Goal: Task Accomplishment & Management: Complete application form

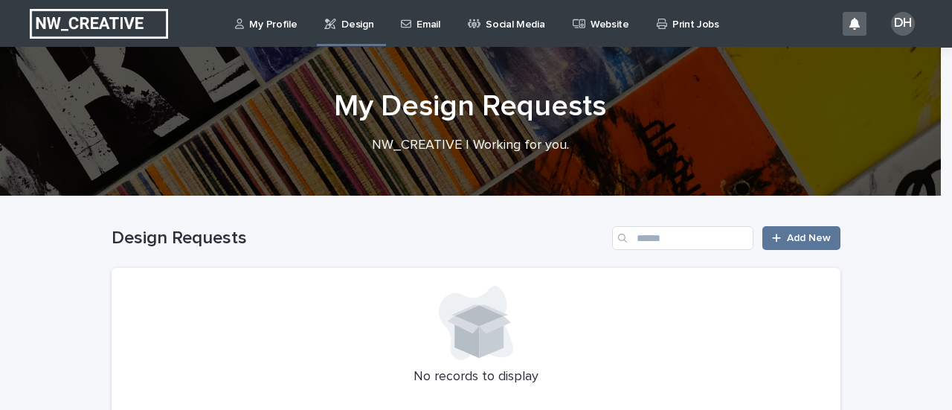
click at [417, 29] on p "Email" at bounding box center [428, 15] width 23 height 31
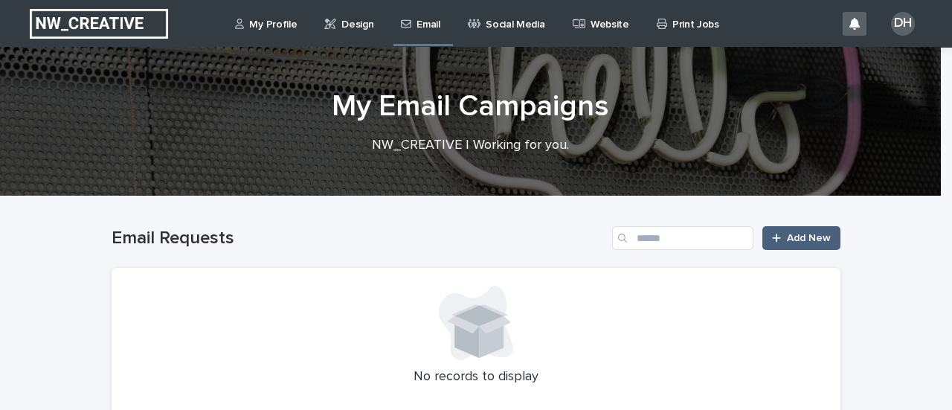
click at [793, 233] on span "Add New" at bounding box center [809, 238] width 44 height 10
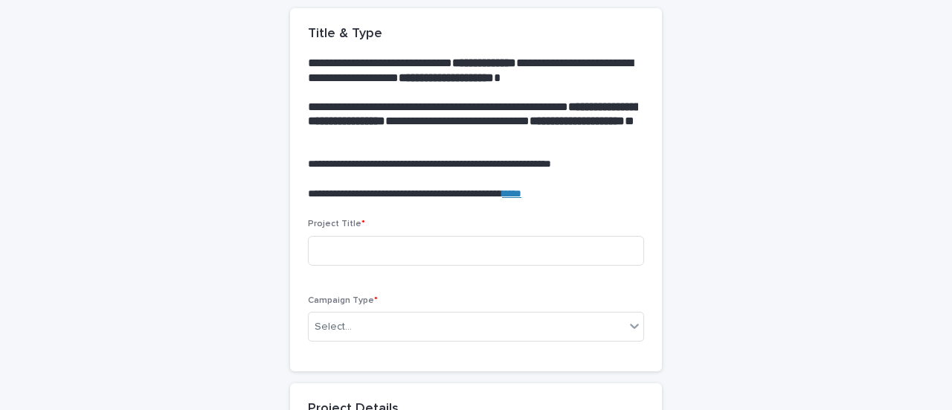
scroll to position [149, 0]
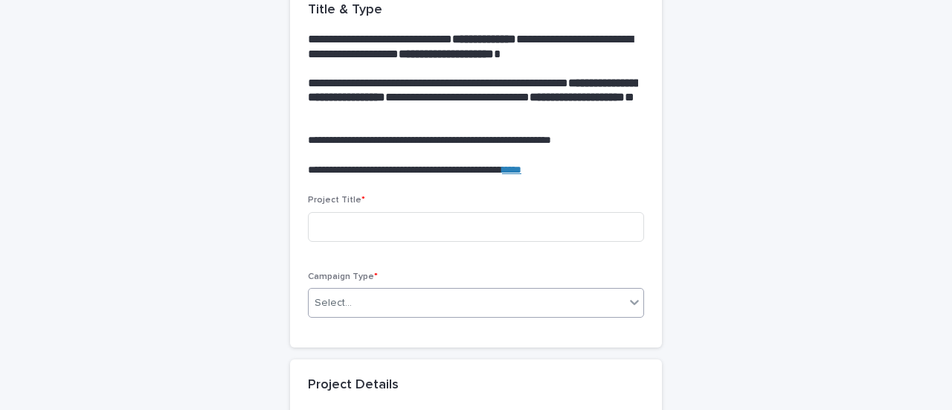
click at [534, 305] on div "Select..." at bounding box center [467, 303] width 316 height 25
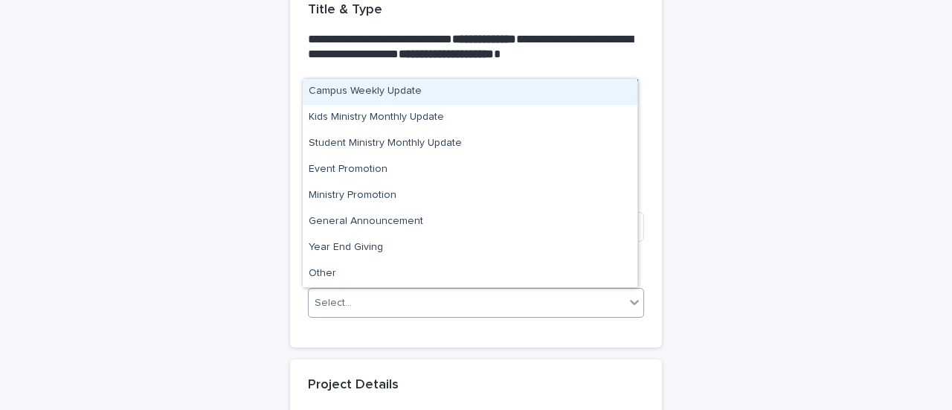
click at [461, 95] on div "Campus Weekly Update" at bounding box center [470, 92] width 335 height 26
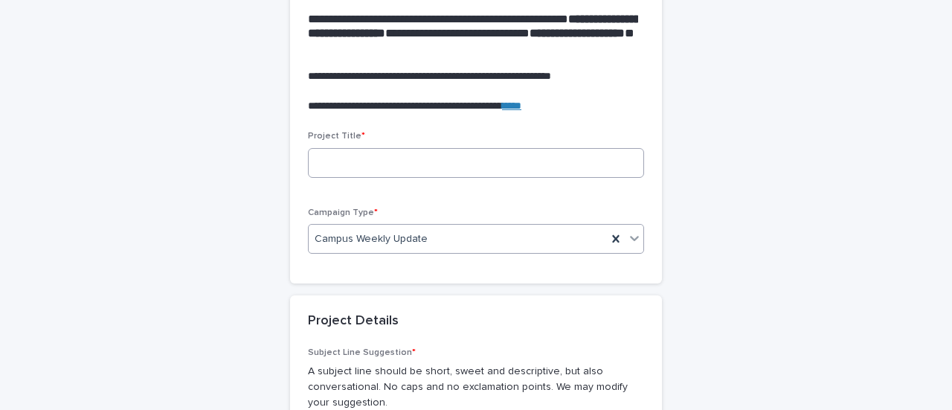
scroll to position [74, 0]
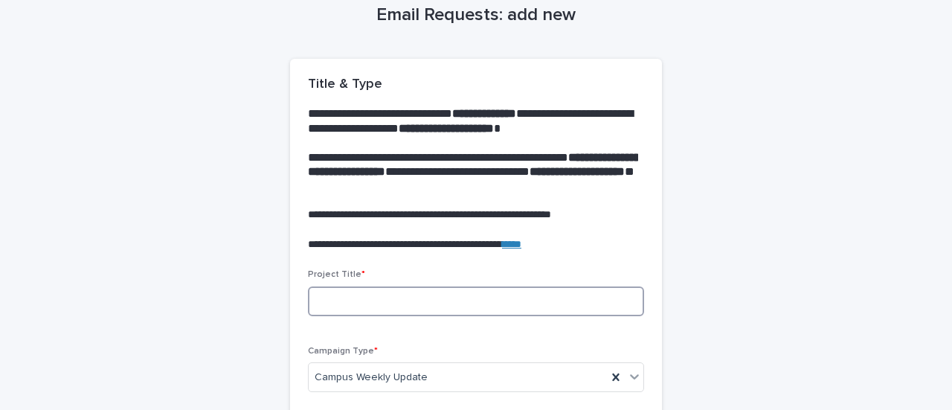
click at [479, 297] on input at bounding box center [476, 301] width 336 height 30
type input "*"
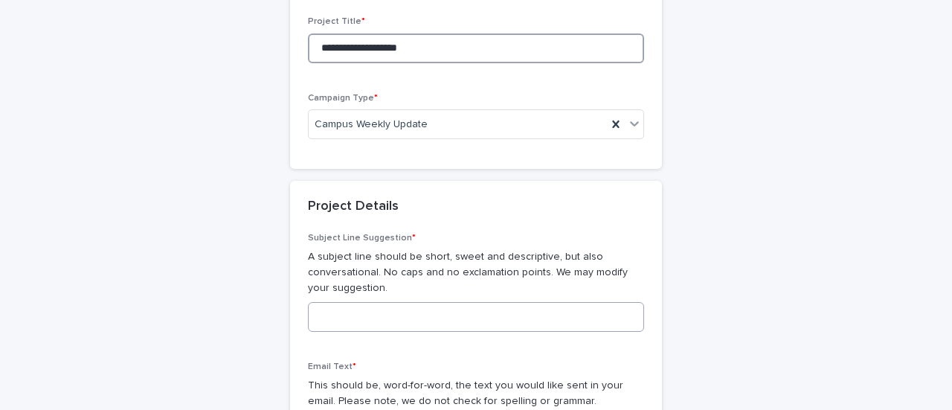
scroll to position [372, 0]
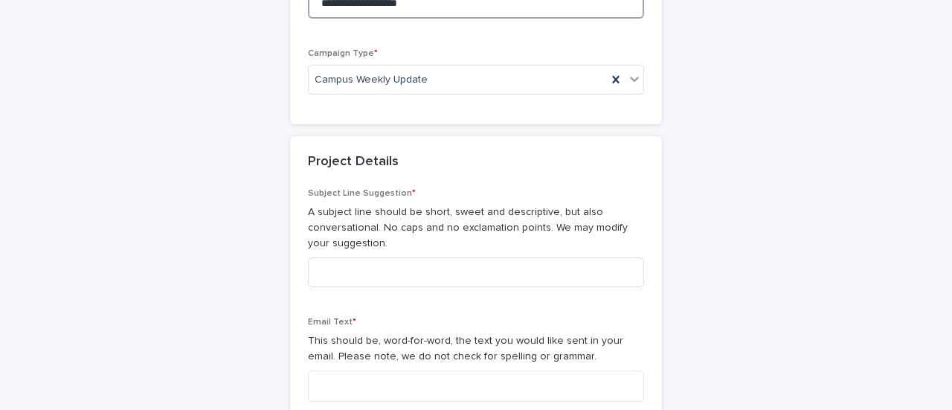
type input "**********"
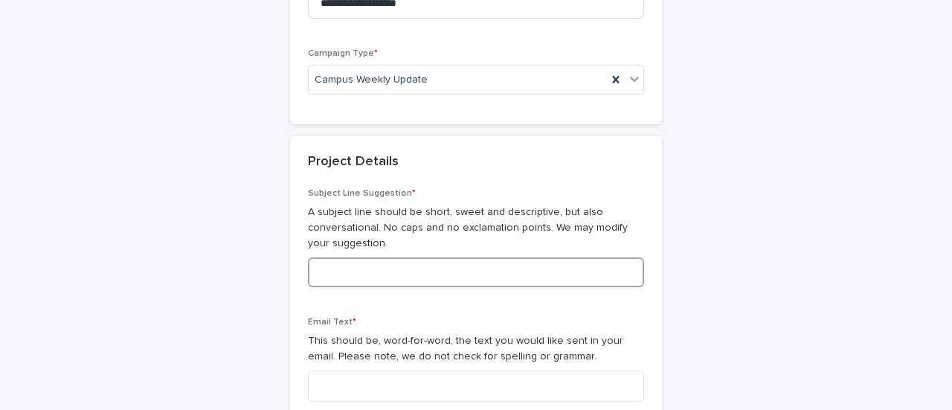
click at [350, 270] on input at bounding box center [476, 272] width 336 height 30
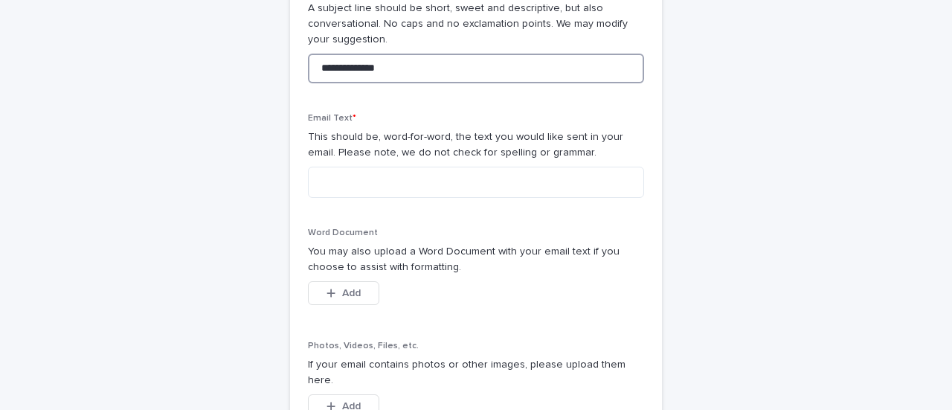
scroll to position [595, 0]
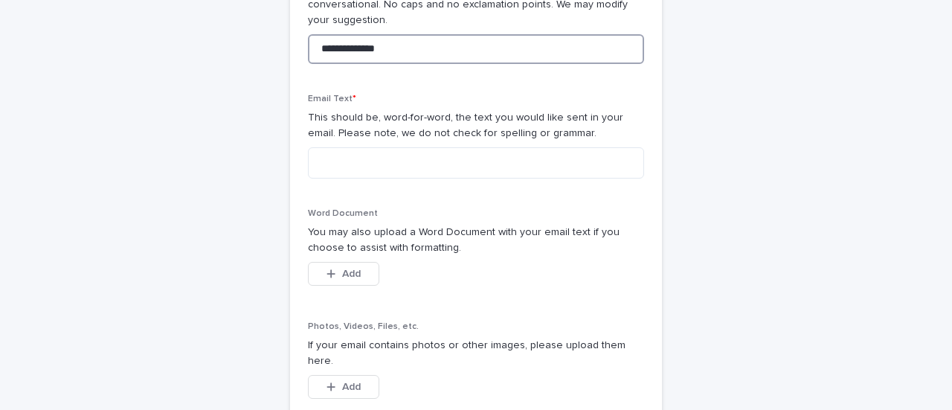
type input "**********"
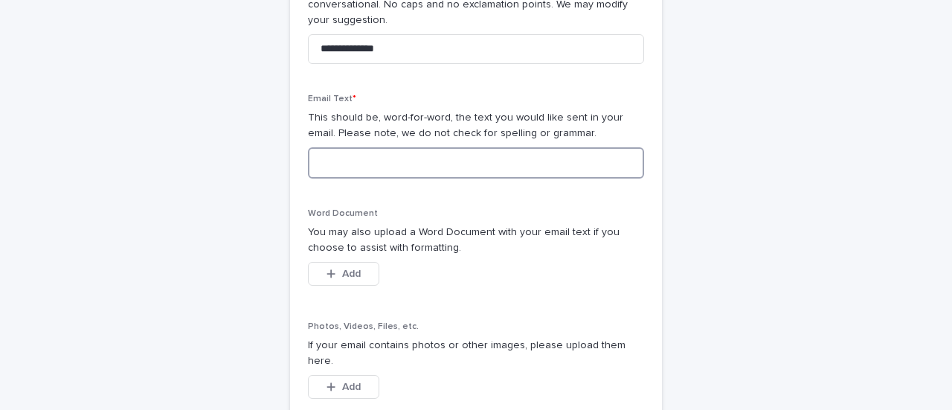
click at [377, 164] on textarea at bounding box center [476, 162] width 336 height 31
paste textarea "**********"
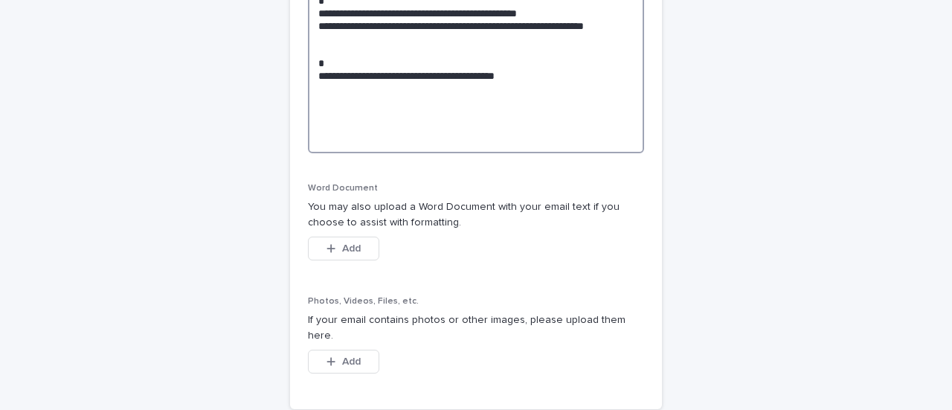
scroll to position [1301, 0]
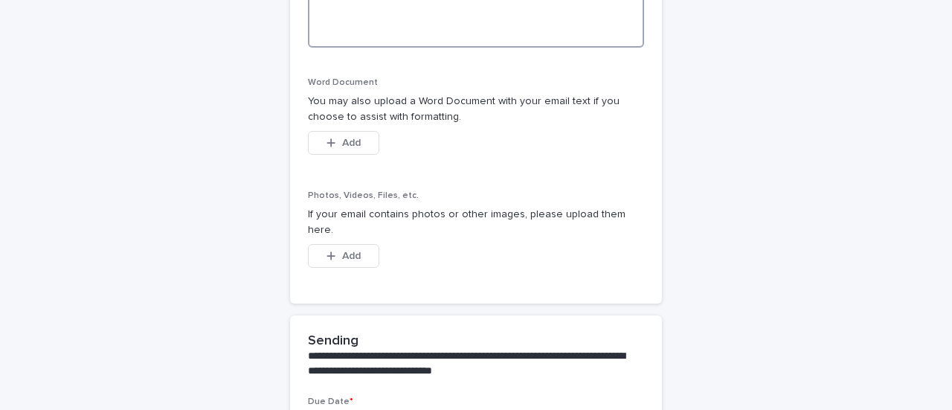
type textarea "**********"
click at [345, 142] on span "Add" at bounding box center [351, 143] width 19 height 10
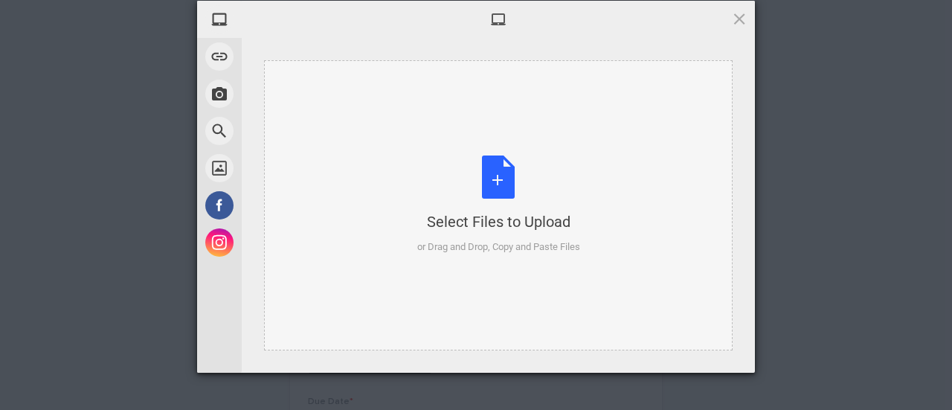
click at [491, 184] on div "Select Files to Upload or Drag and Drop, Copy and Paste Files" at bounding box center [498, 205] width 163 height 99
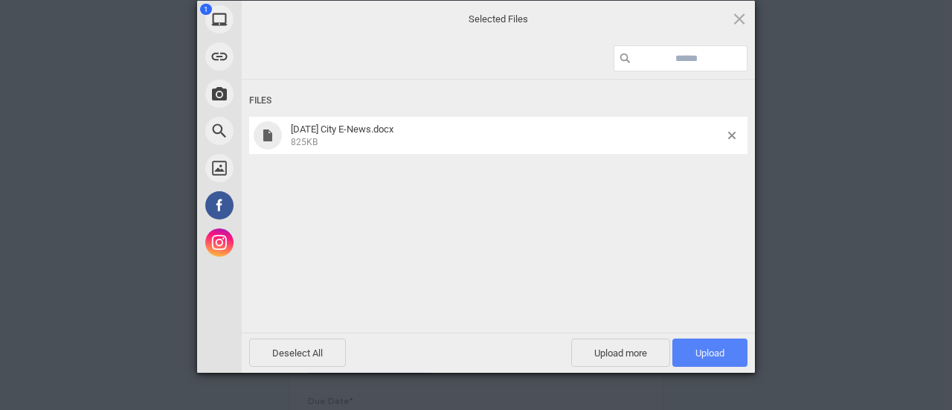
click at [720, 352] on span "Upload 1" at bounding box center [710, 353] width 29 height 11
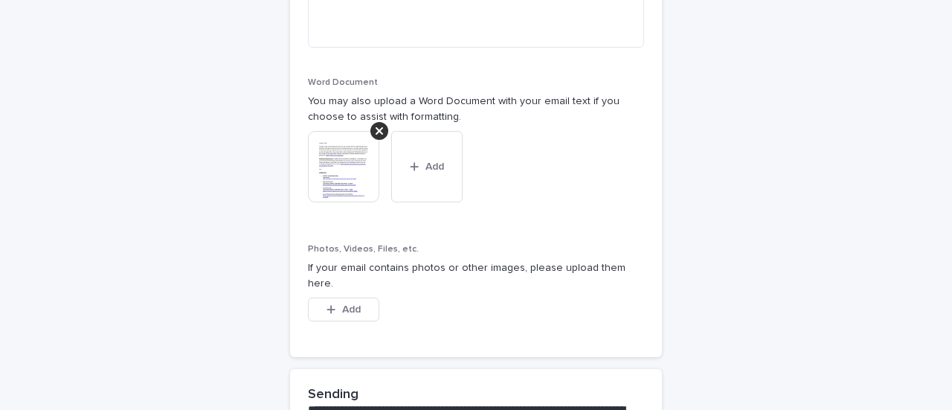
scroll to position [1375, 0]
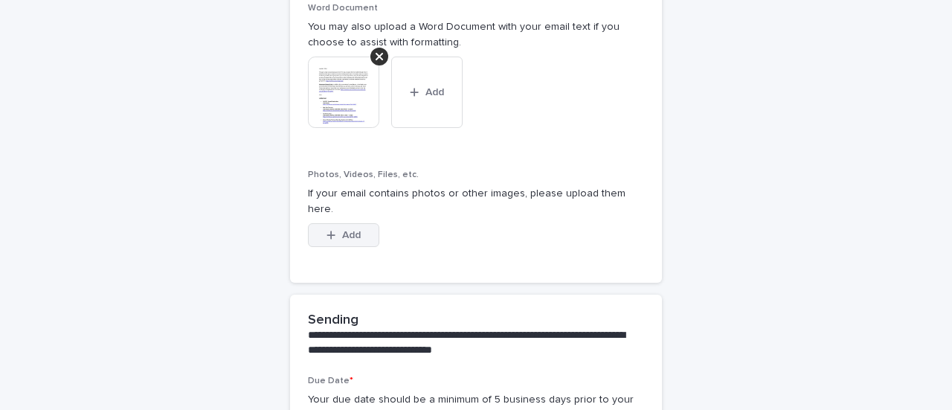
click at [342, 230] on span "Add" at bounding box center [351, 235] width 19 height 10
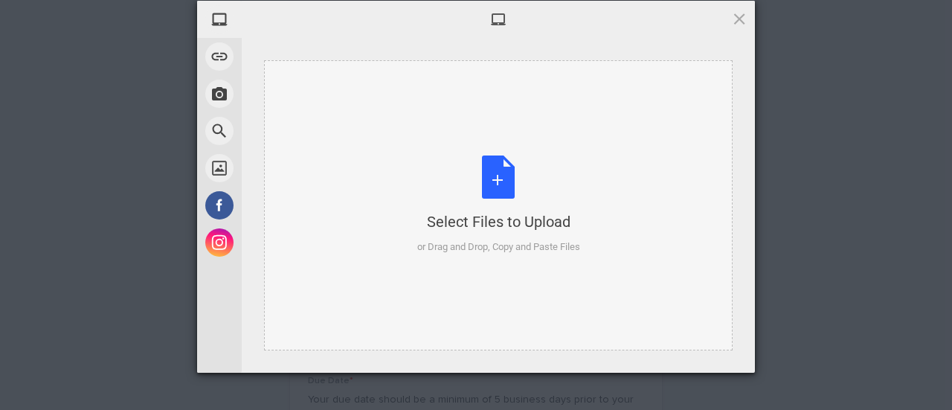
click at [488, 218] on div "Select Files to Upload" at bounding box center [498, 221] width 163 height 21
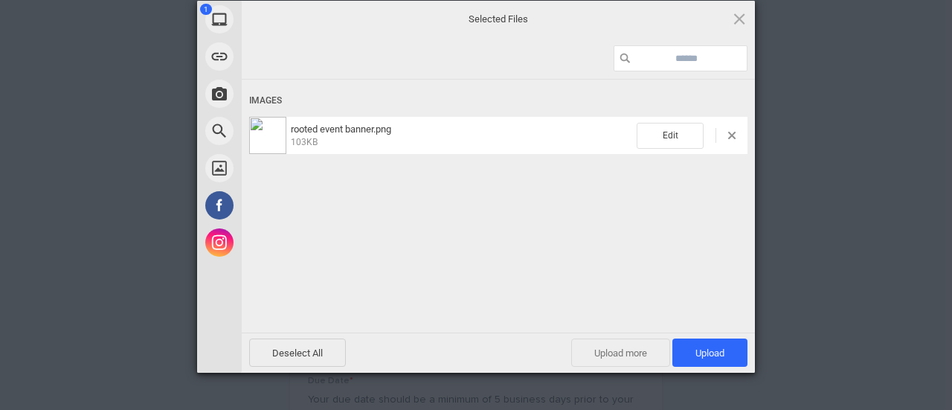
click at [622, 352] on span "Upload more" at bounding box center [620, 353] width 99 height 28
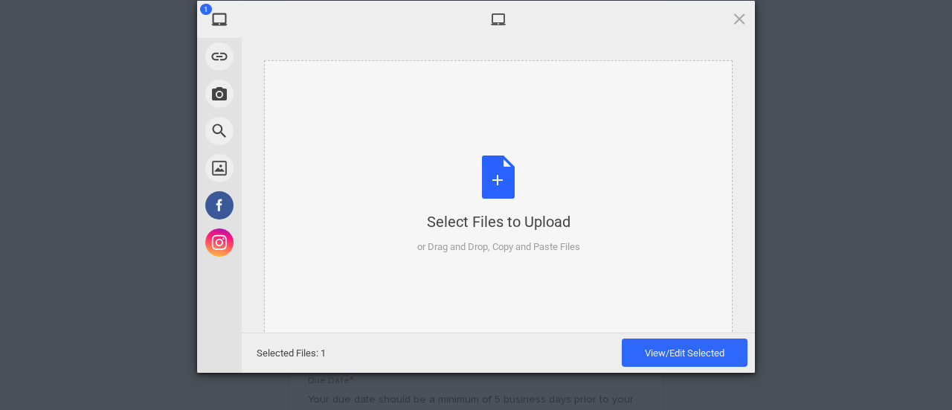
click at [505, 224] on div "Select Files to Upload" at bounding box center [498, 221] width 163 height 21
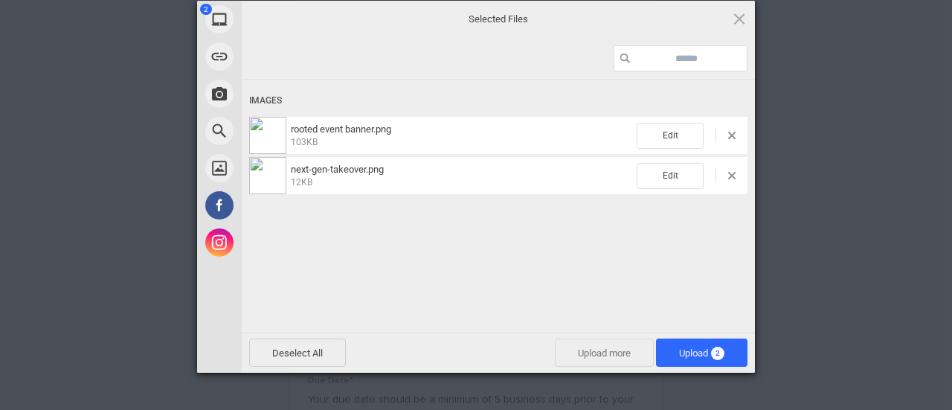
click at [586, 356] on span "Upload more" at bounding box center [604, 353] width 99 height 28
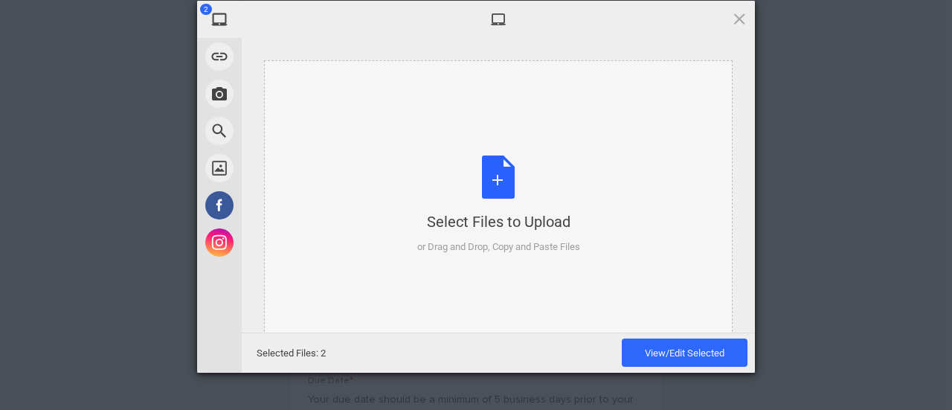
click at [522, 202] on div "Select Files to Upload or Drag and Drop, Copy and Paste Files" at bounding box center [498, 205] width 163 height 99
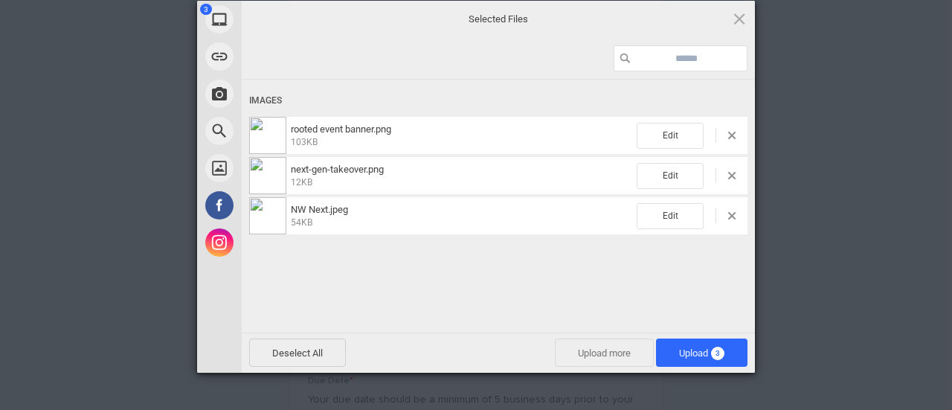
click at [610, 352] on span "Upload more" at bounding box center [604, 353] width 99 height 28
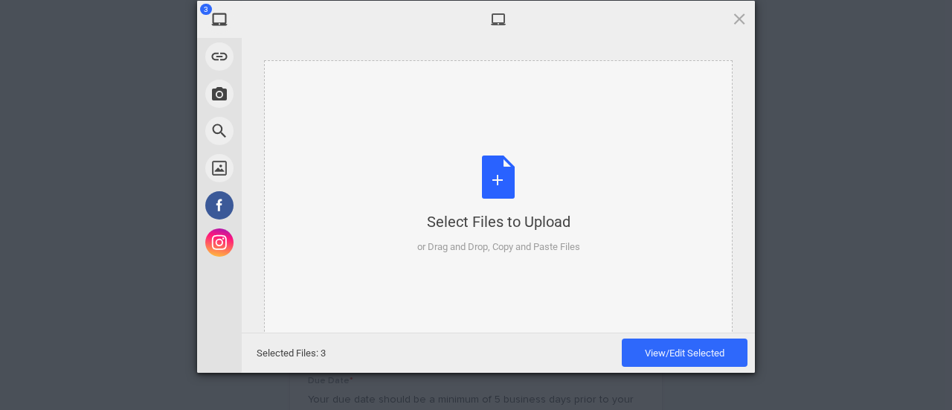
click at [513, 211] on div "Select Files to Upload" at bounding box center [498, 221] width 163 height 21
click at [484, 224] on div "Select Files to Upload" at bounding box center [498, 221] width 163 height 21
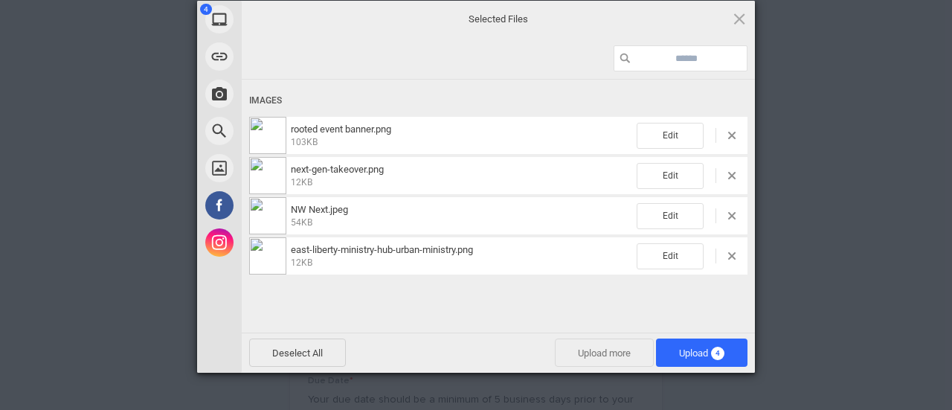
click at [607, 351] on span "Upload more" at bounding box center [604, 353] width 99 height 28
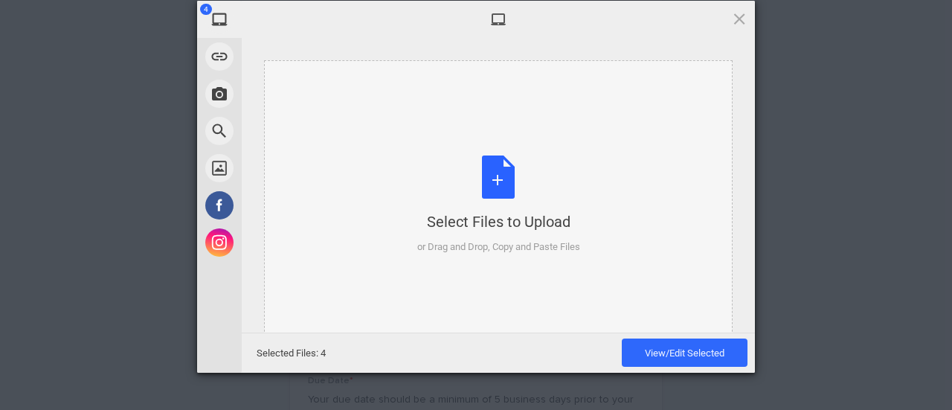
click at [512, 226] on div "Select Files to Upload" at bounding box center [498, 221] width 163 height 21
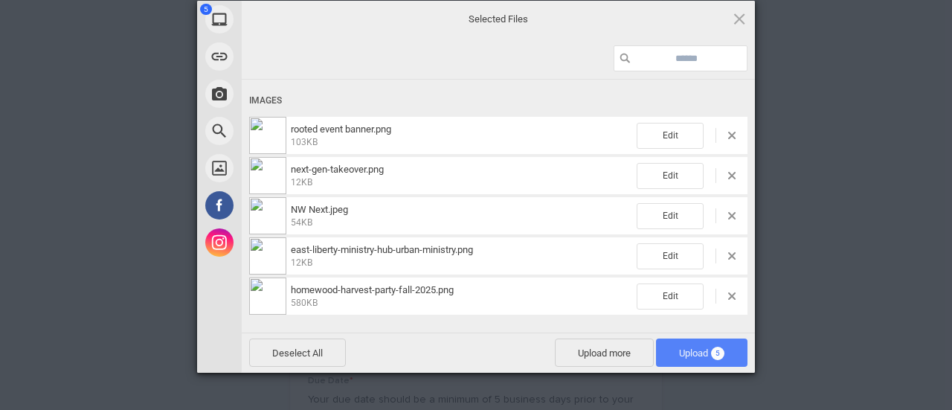
click at [698, 359] on span "Upload 5" at bounding box center [702, 353] width 92 height 28
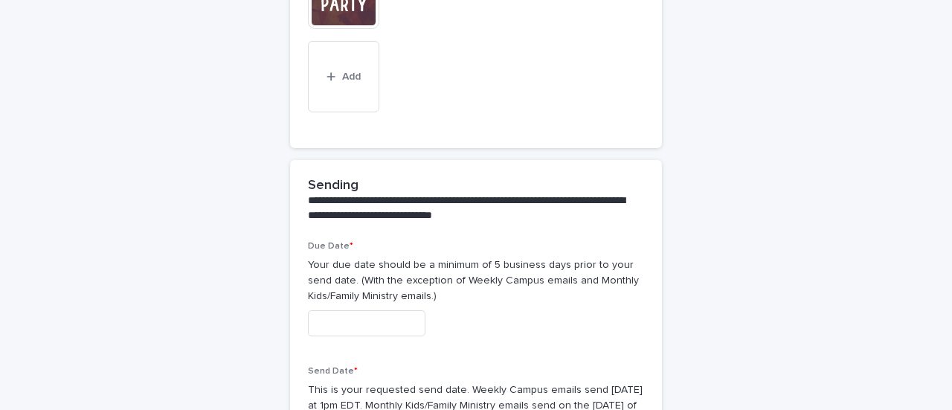
scroll to position [1747, 0]
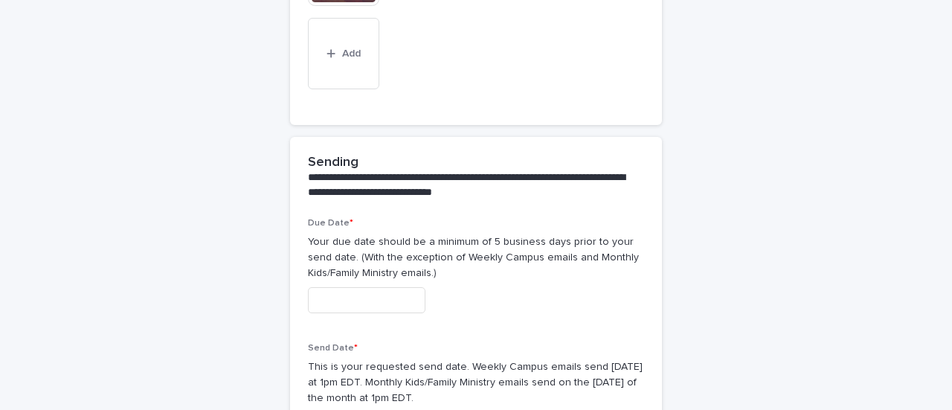
click at [417, 287] on input "text" at bounding box center [367, 300] width 118 height 26
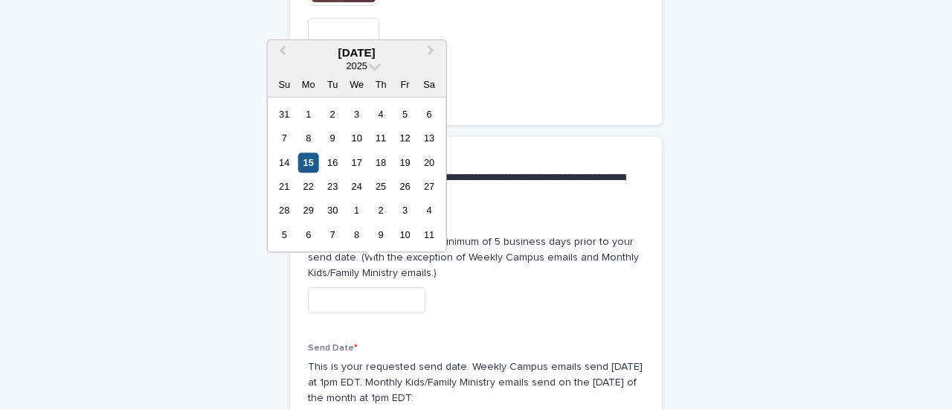
click at [308, 163] on div "15" at bounding box center [308, 163] width 20 height 20
type input "**********"
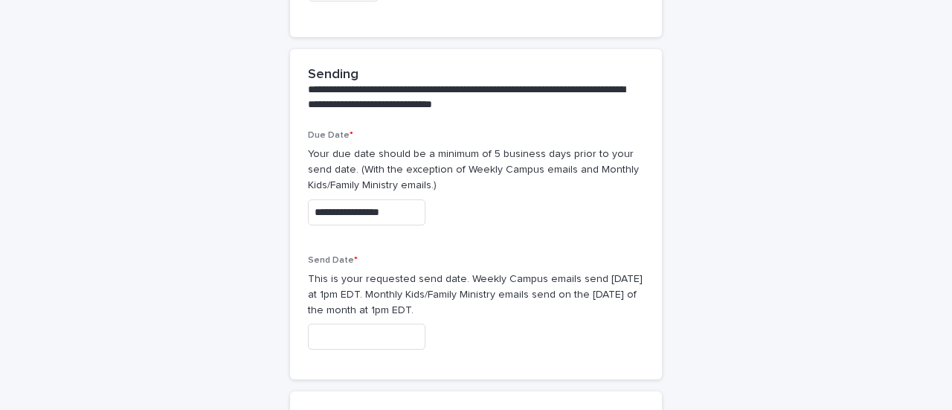
scroll to position [1822, 0]
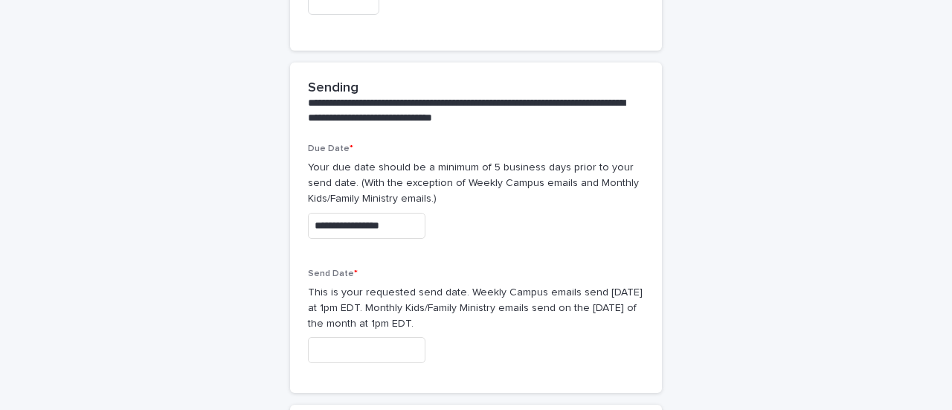
click at [395, 340] on input "text" at bounding box center [367, 350] width 118 height 26
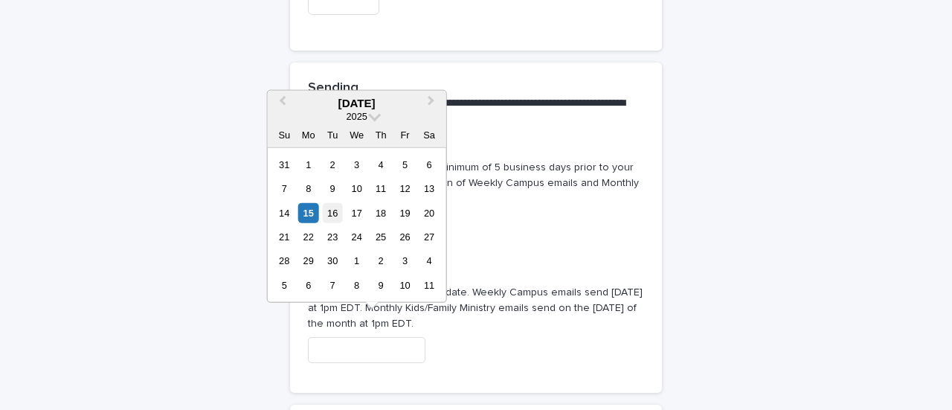
click at [332, 214] on div "16" at bounding box center [333, 212] width 20 height 20
type input "**********"
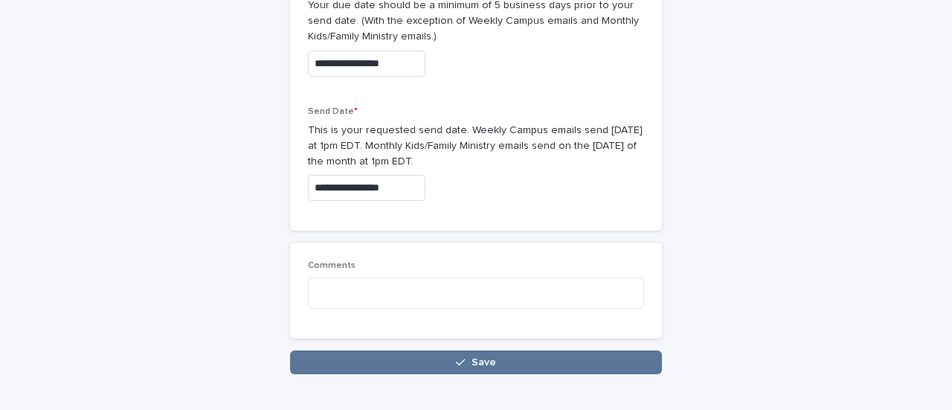
scroll to position [2048, 0]
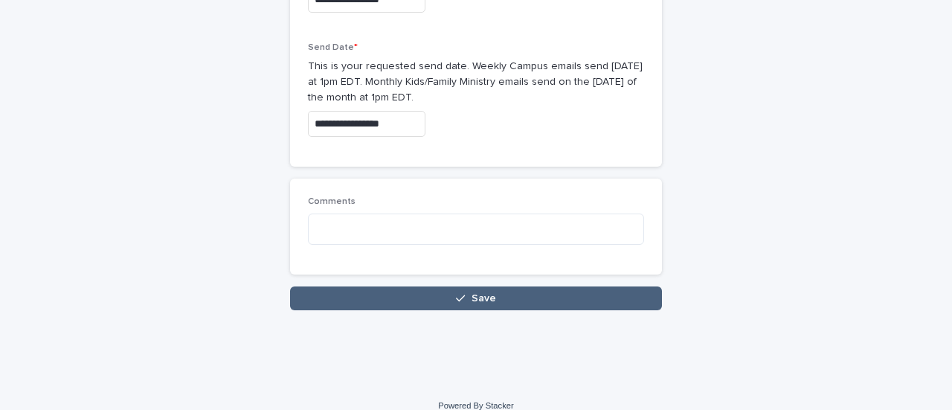
click at [472, 293] on span "Save" at bounding box center [484, 298] width 25 height 10
